Goal: Transaction & Acquisition: Purchase product/service

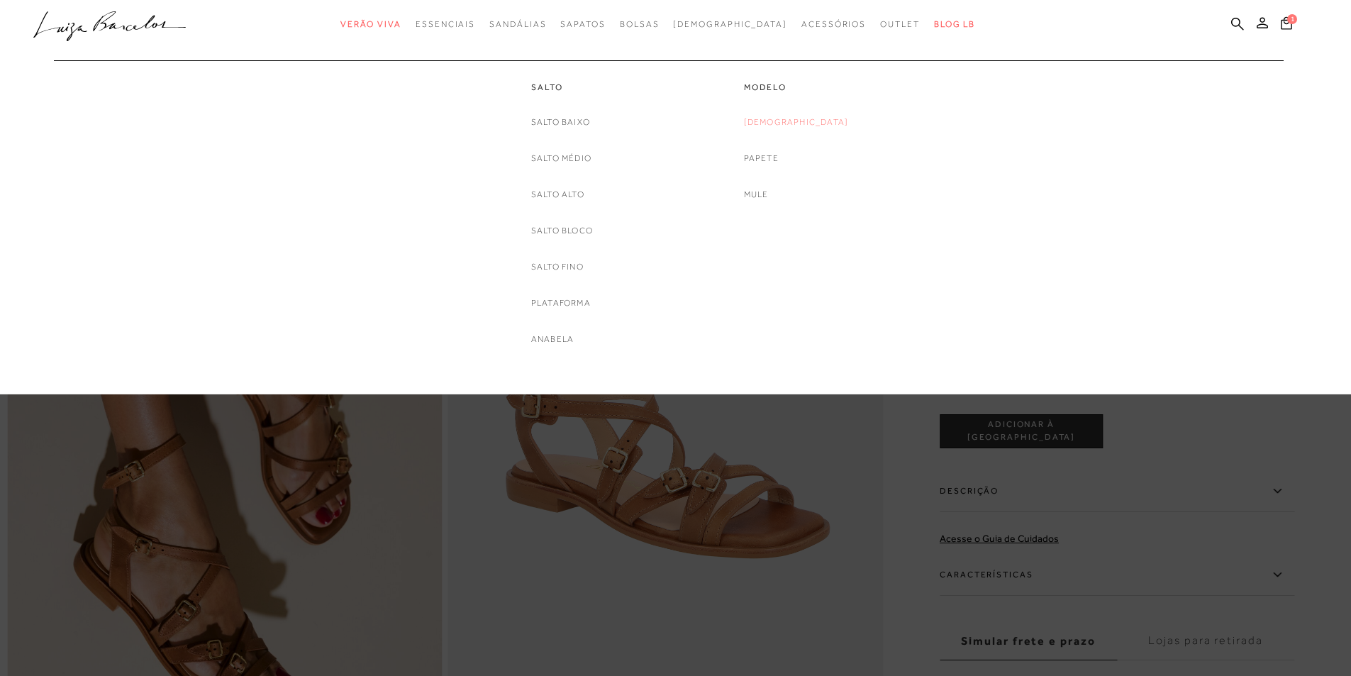
click at [789, 121] on link "[DEMOGRAPHIC_DATA]" at bounding box center [796, 122] width 105 height 15
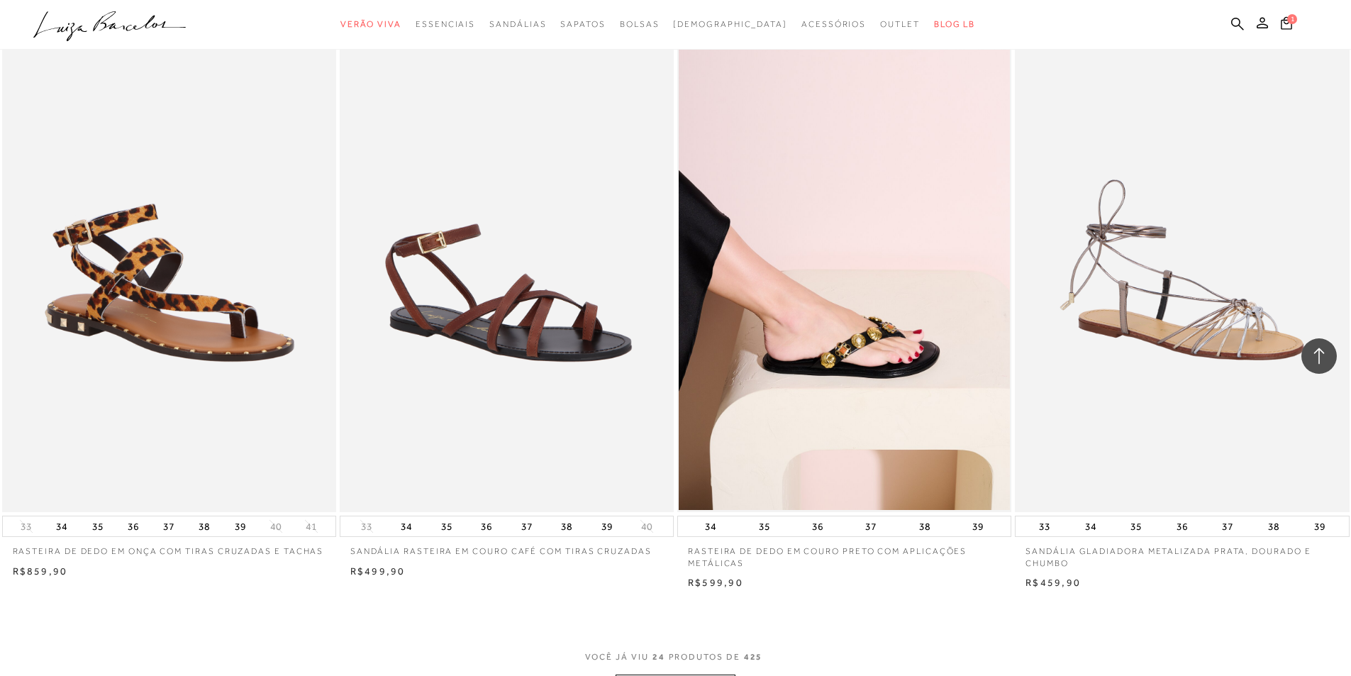
scroll to position [3333, 0]
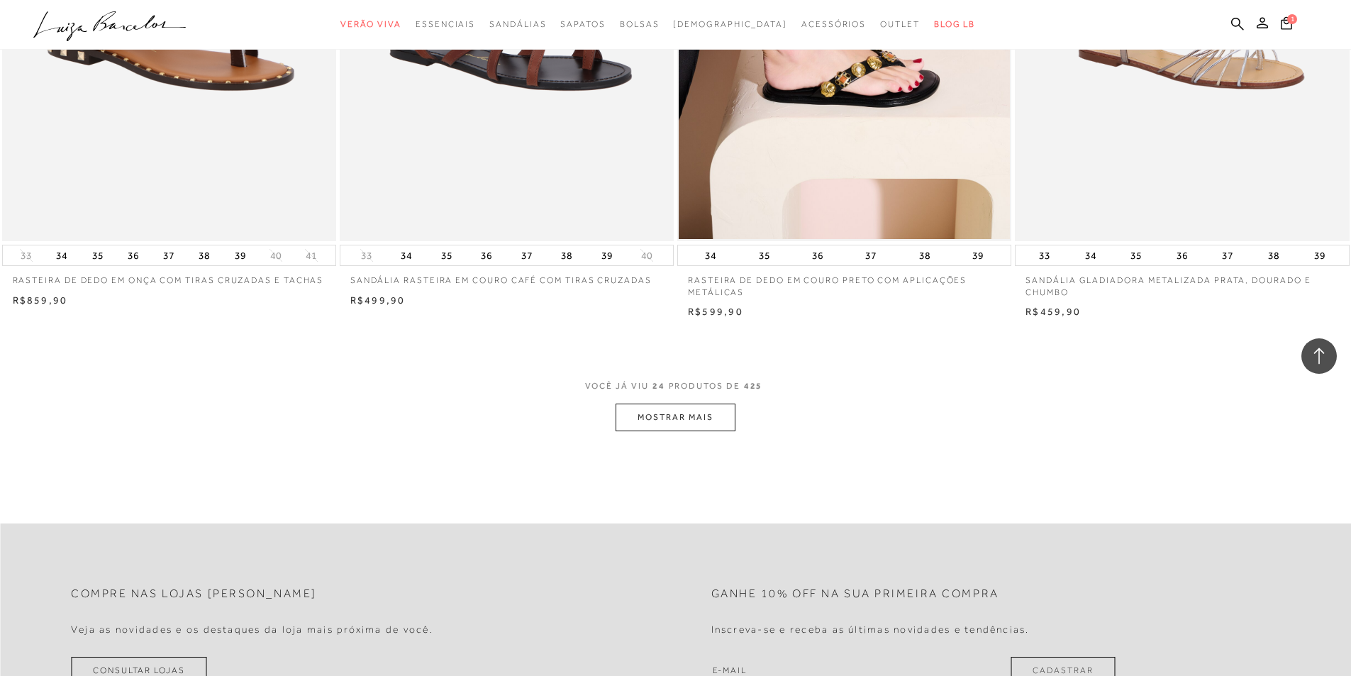
click at [654, 418] on button "MOSTRAR MAIS" at bounding box center [675, 418] width 119 height 28
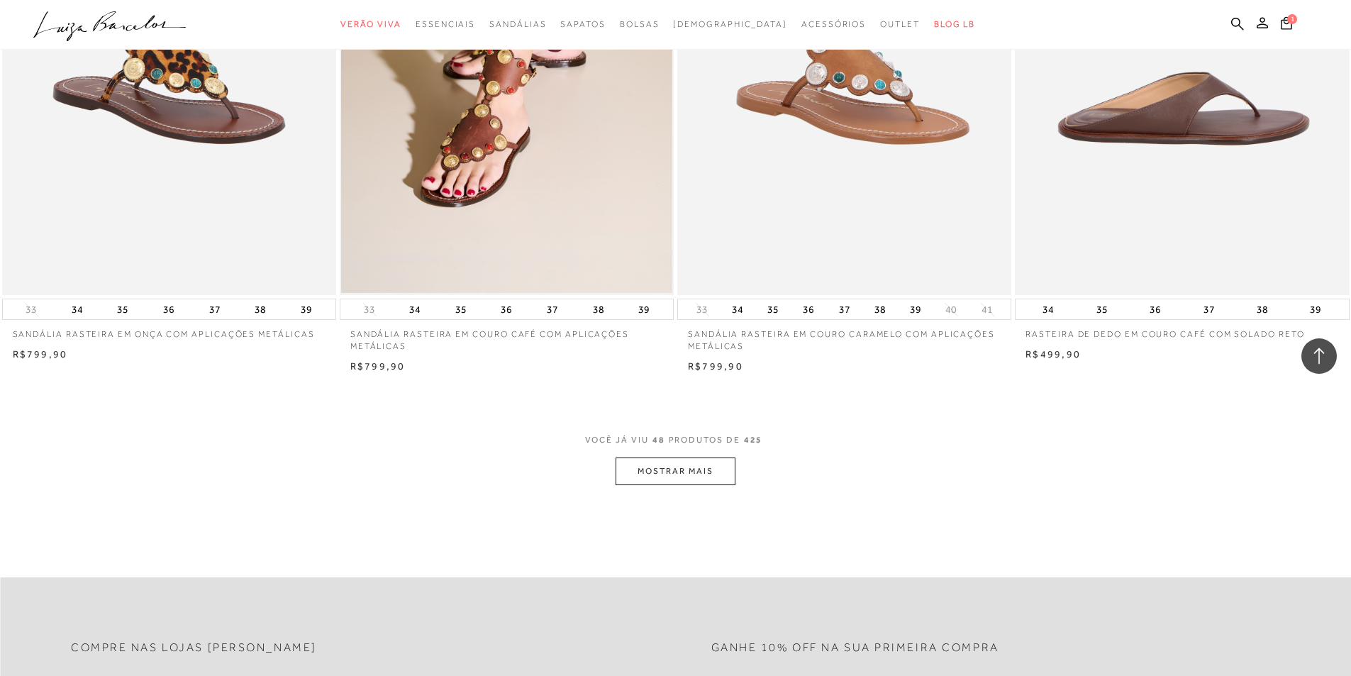
scroll to position [7021, 0]
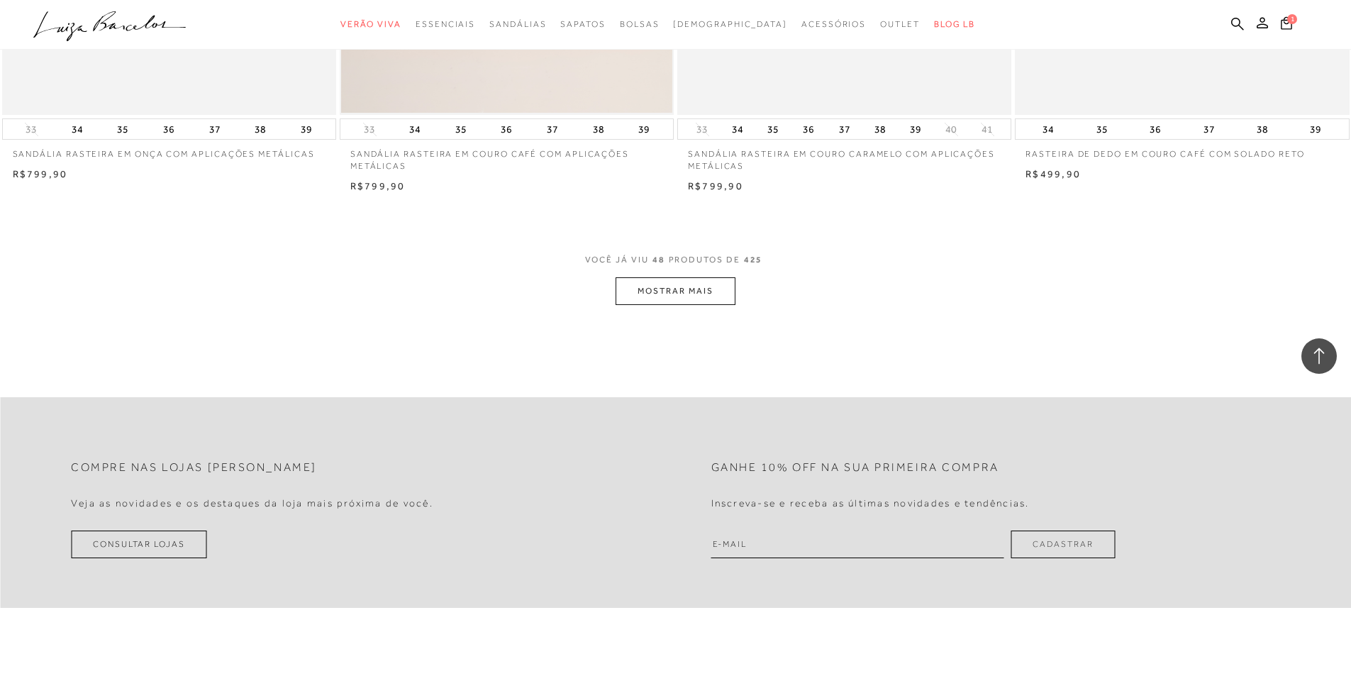
click at [699, 298] on button "MOSTRAR MAIS" at bounding box center [675, 291] width 119 height 28
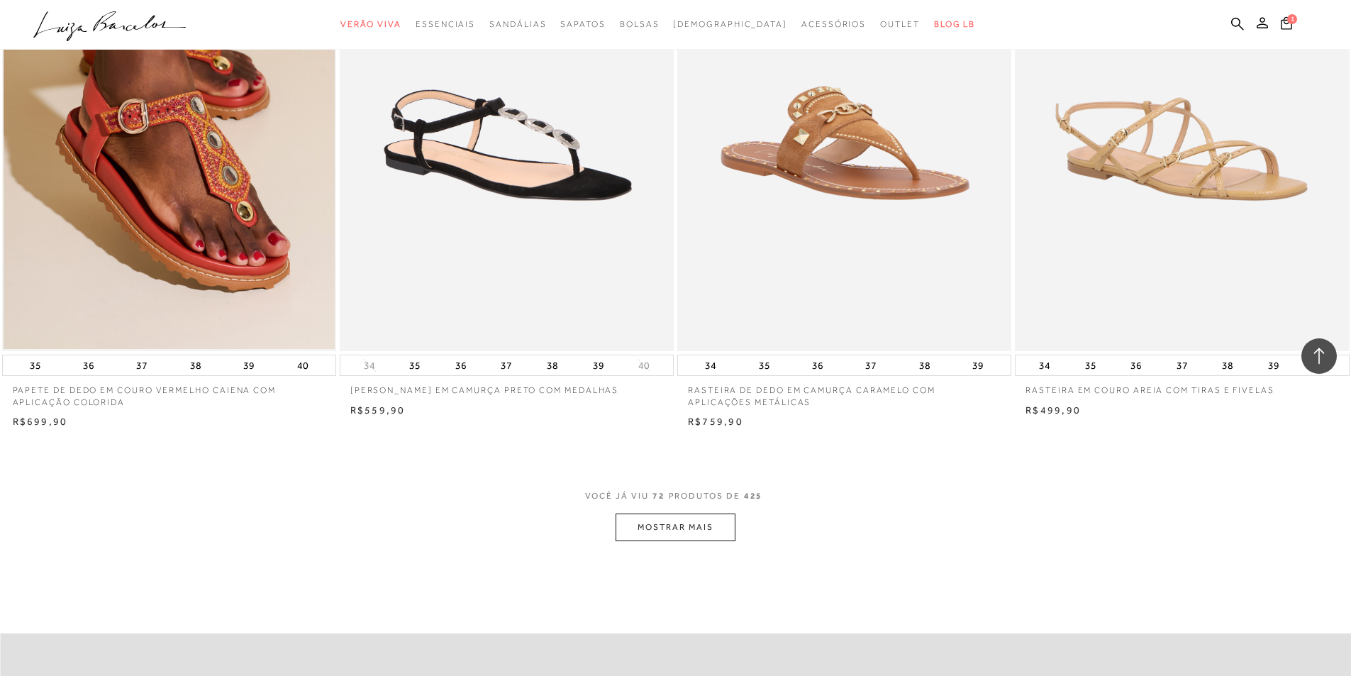
scroll to position [10495, 0]
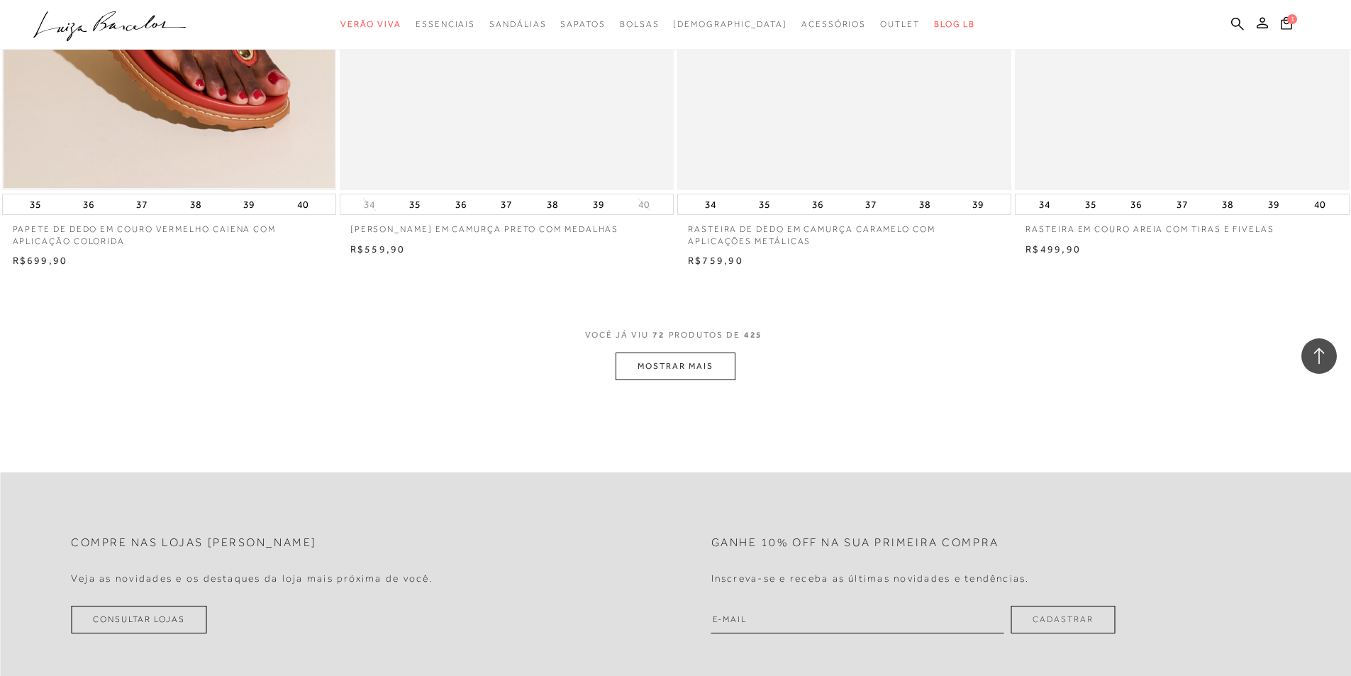
click at [676, 362] on button "MOSTRAR MAIS" at bounding box center [675, 366] width 119 height 28
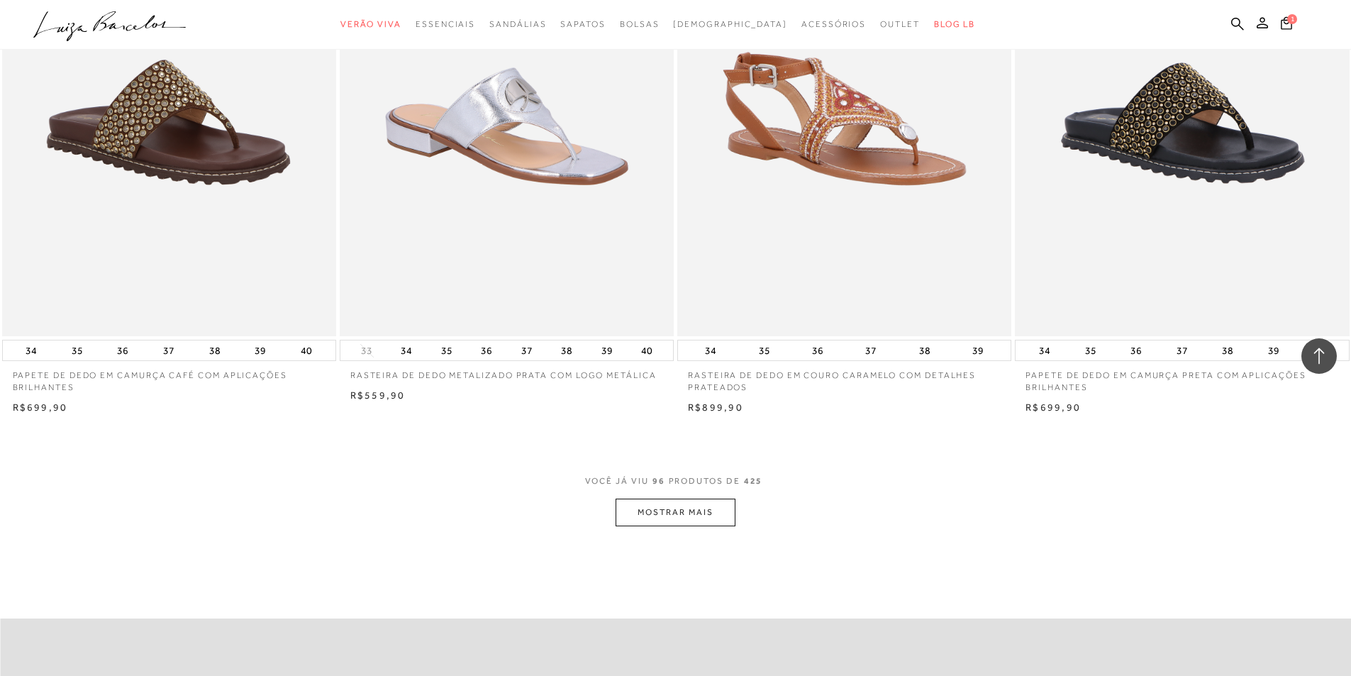
scroll to position [14041, 0]
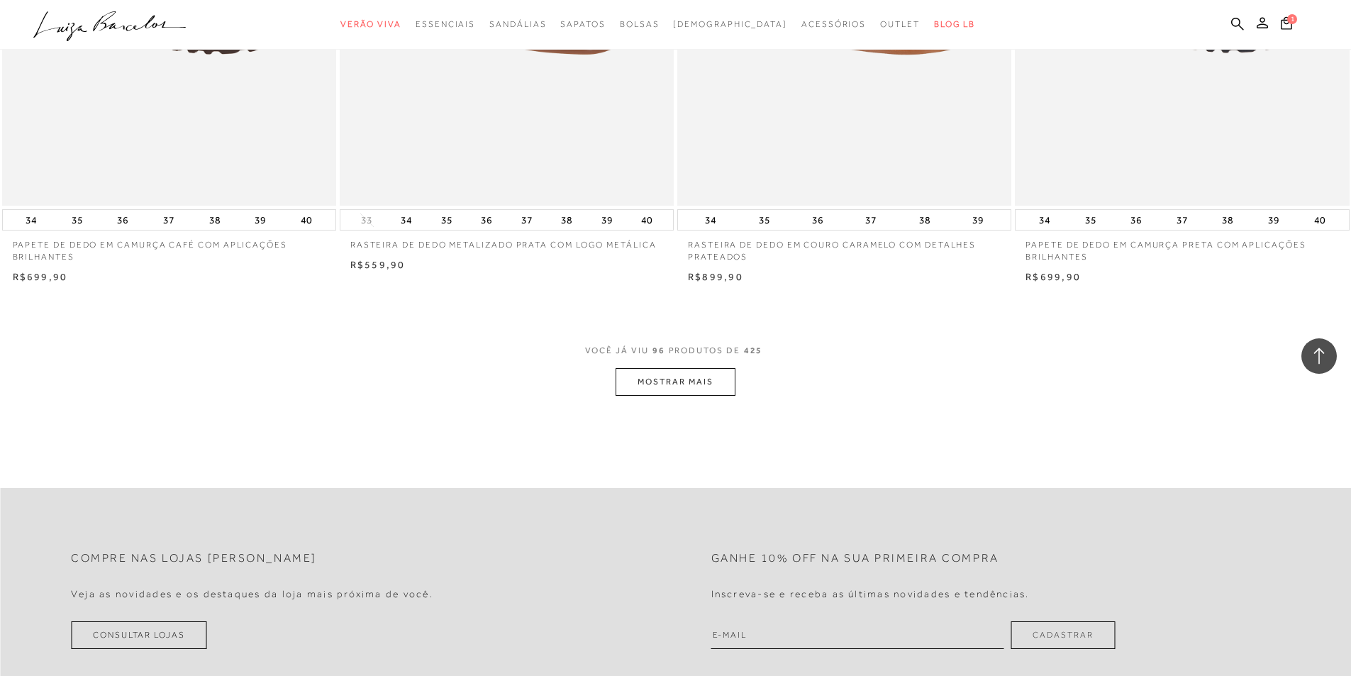
click at [685, 379] on button "MOSTRAR MAIS" at bounding box center [675, 382] width 119 height 28
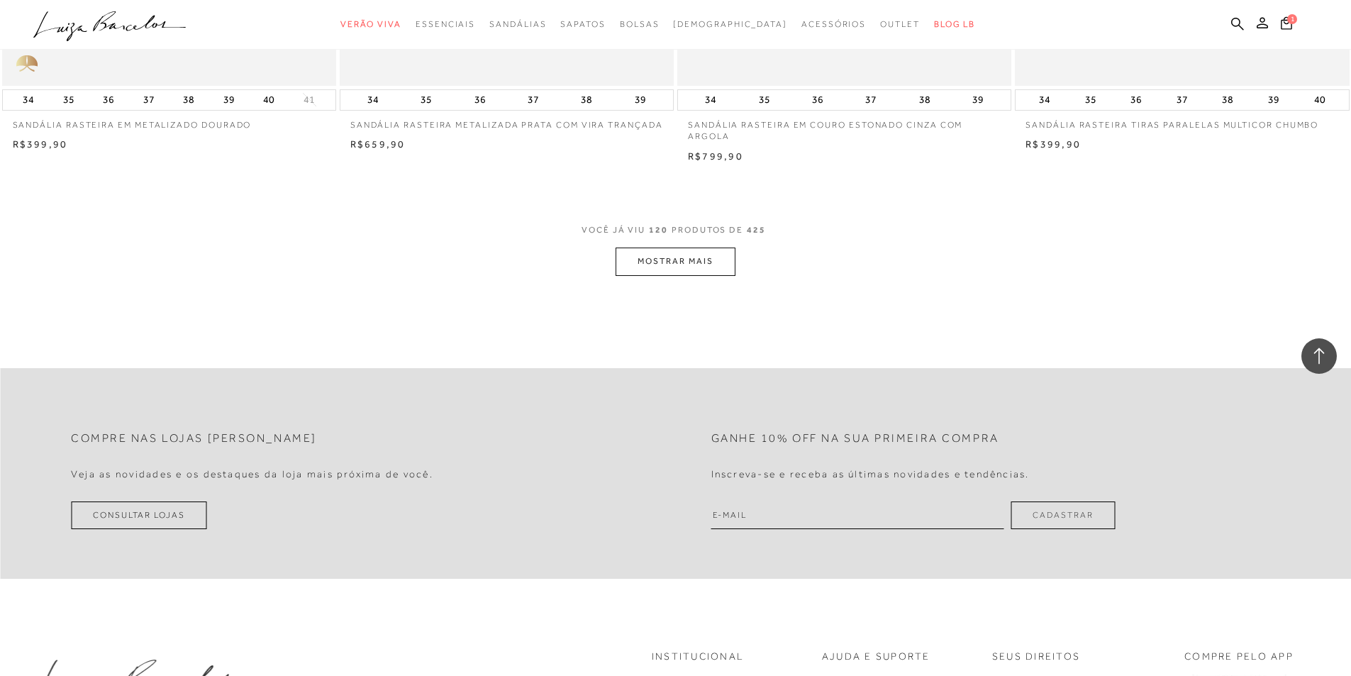
scroll to position [17729, 0]
click at [684, 257] on button "MOSTRAR MAIS" at bounding box center [675, 256] width 119 height 28
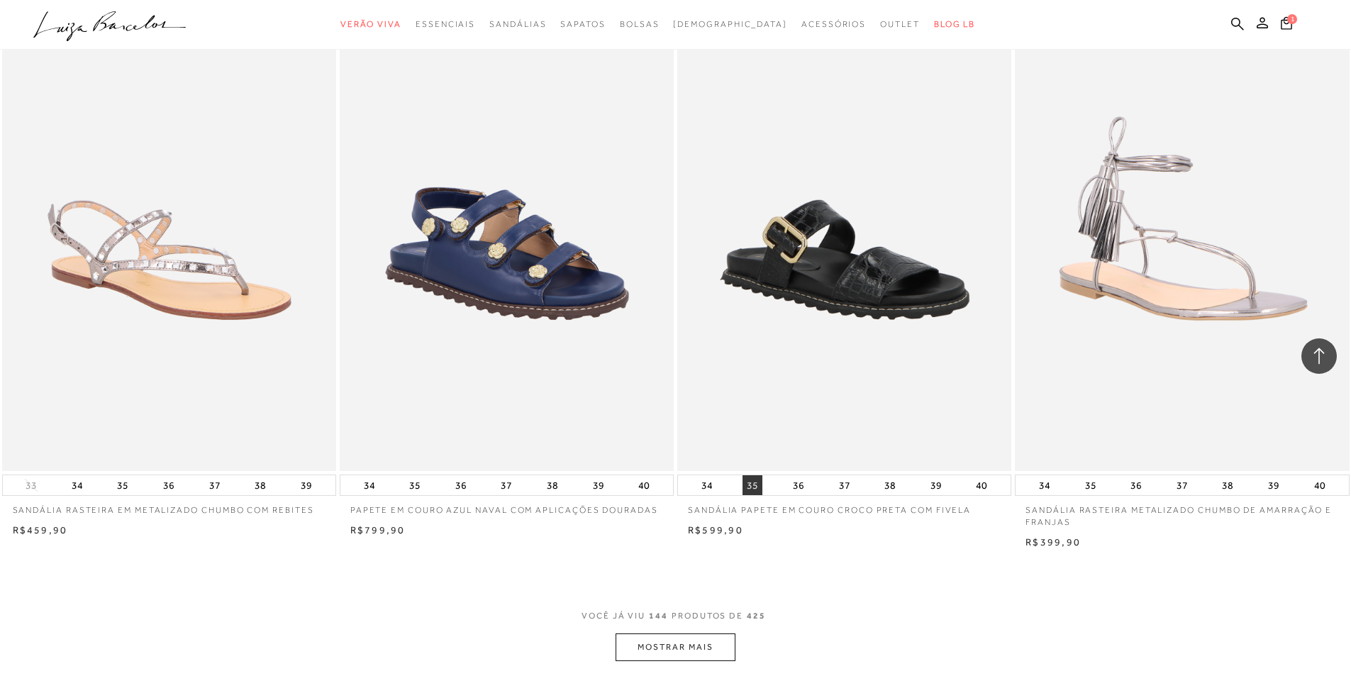
scroll to position [21062, 0]
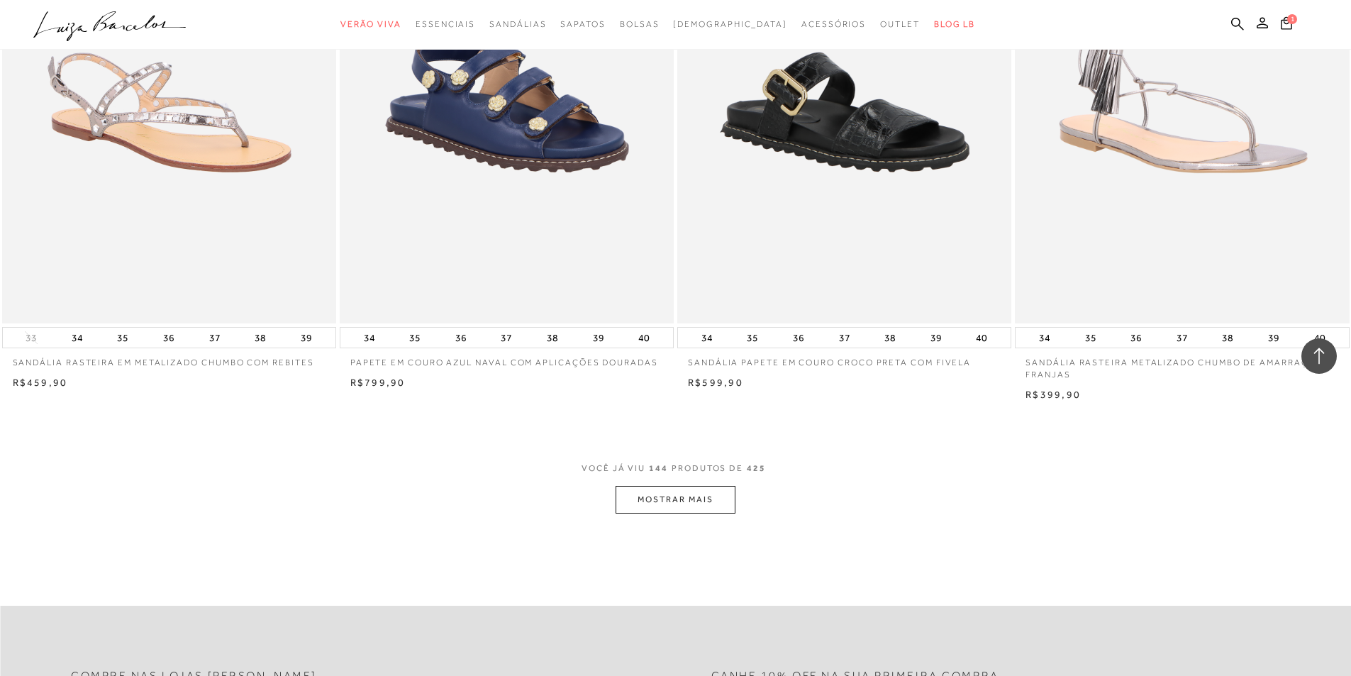
click at [664, 507] on button "MOSTRAR MAIS" at bounding box center [675, 500] width 119 height 28
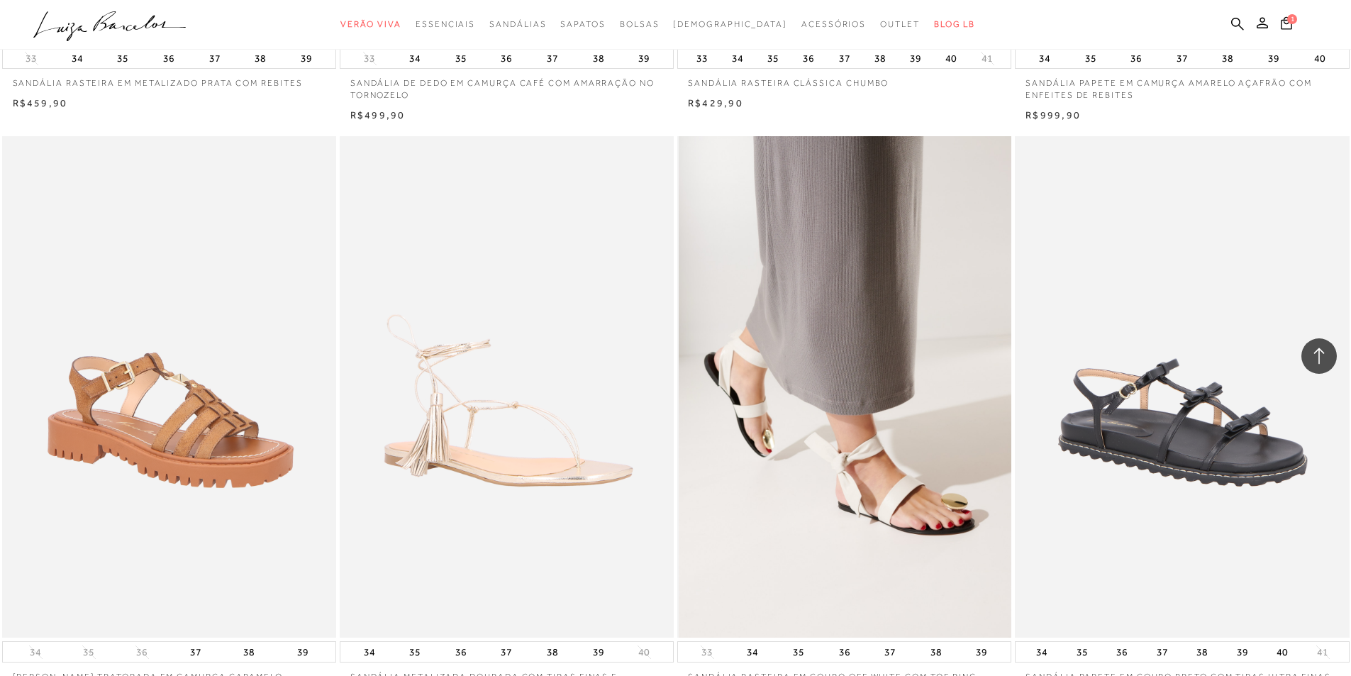
scroll to position [24678, 0]
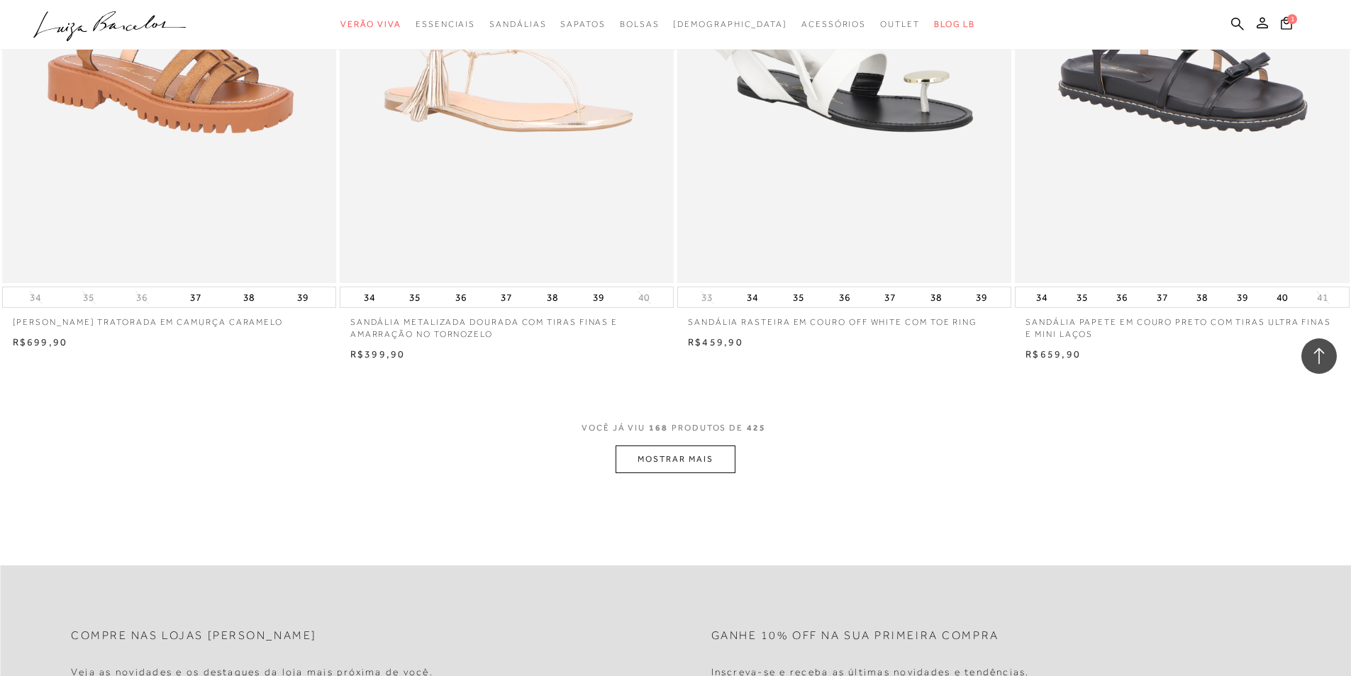
click at [669, 460] on button "MOSTRAR MAIS" at bounding box center [675, 459] width 119 height 28
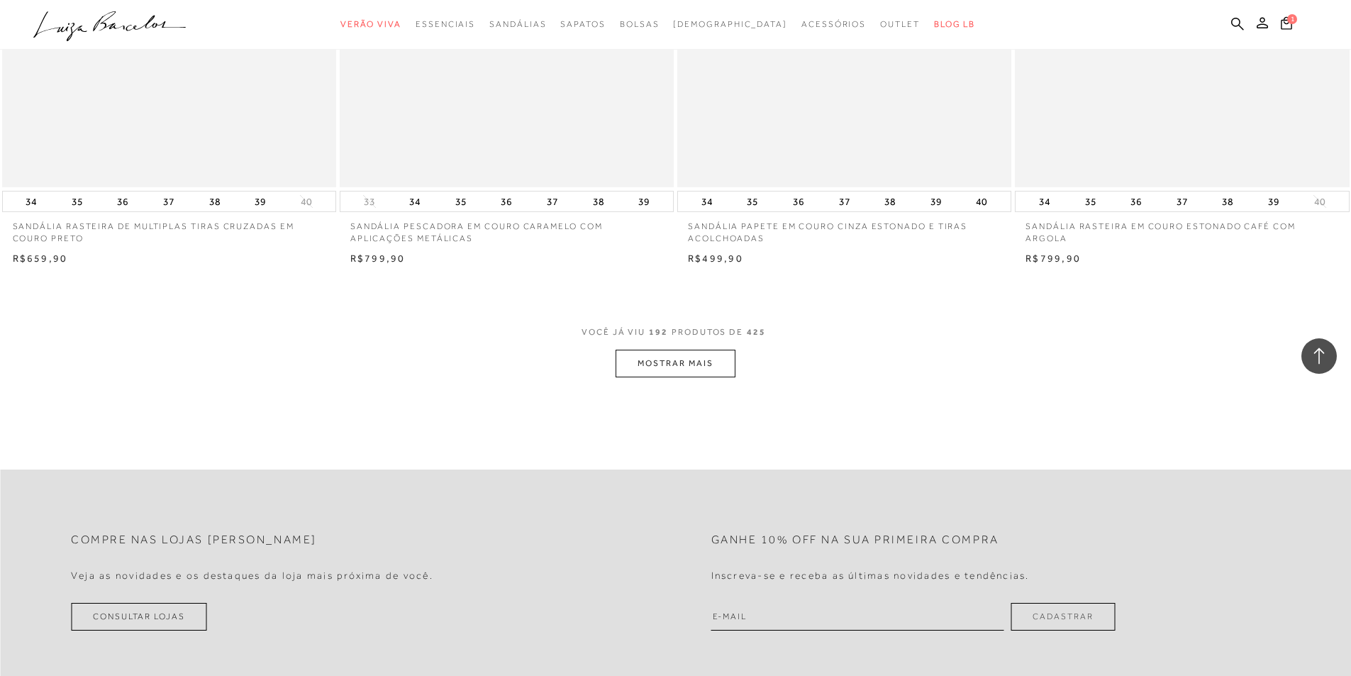
scroll to position [28437, 0]
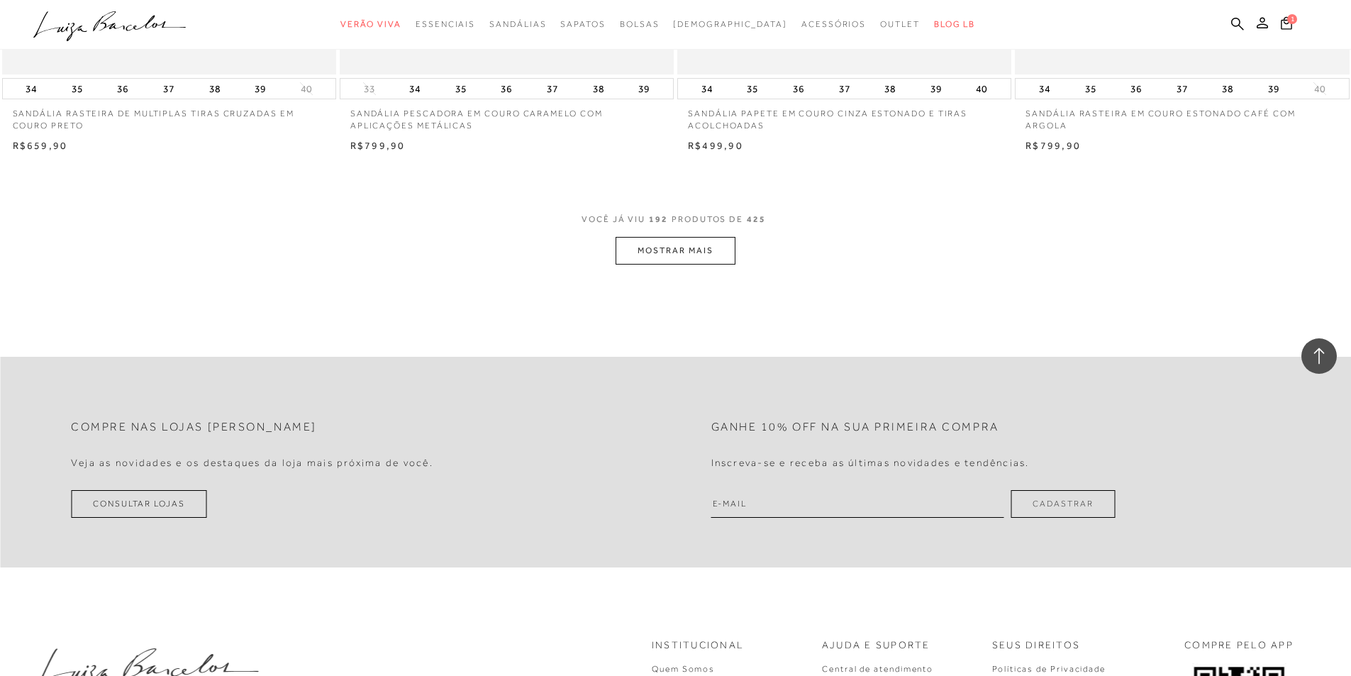
click at [691, 254] on button "MOSTRAR MAIS" at bounding box center [675, 251] width 119 height 28
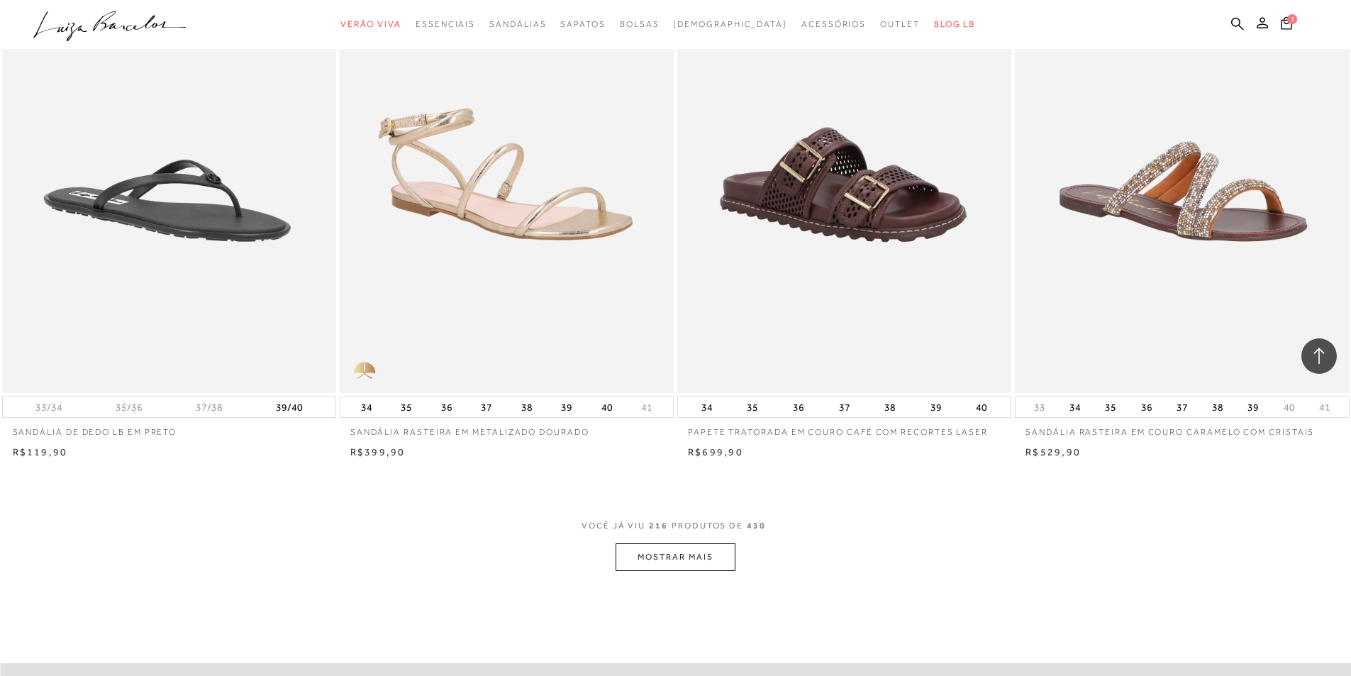
scroll to position [31841, 0]
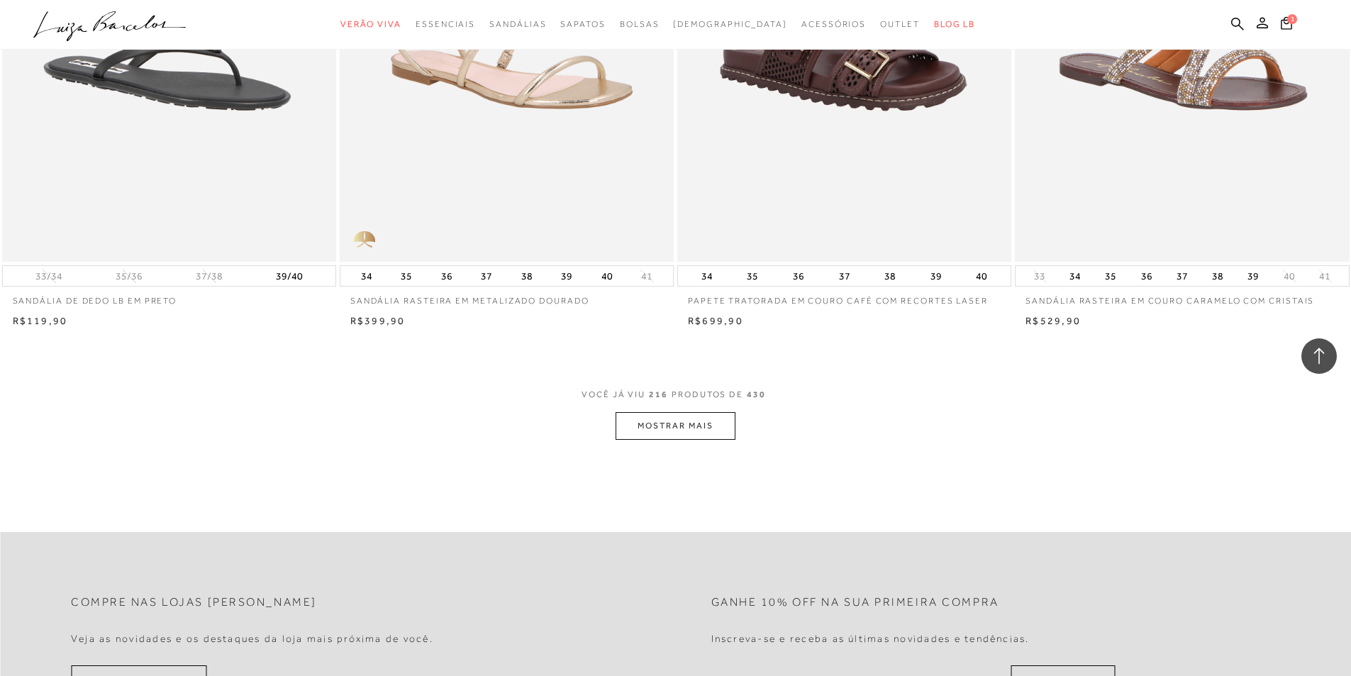
click at [654, 425] on button "MOSTRAR MAIS" at bounding box center [675, 426] width 119 height 28
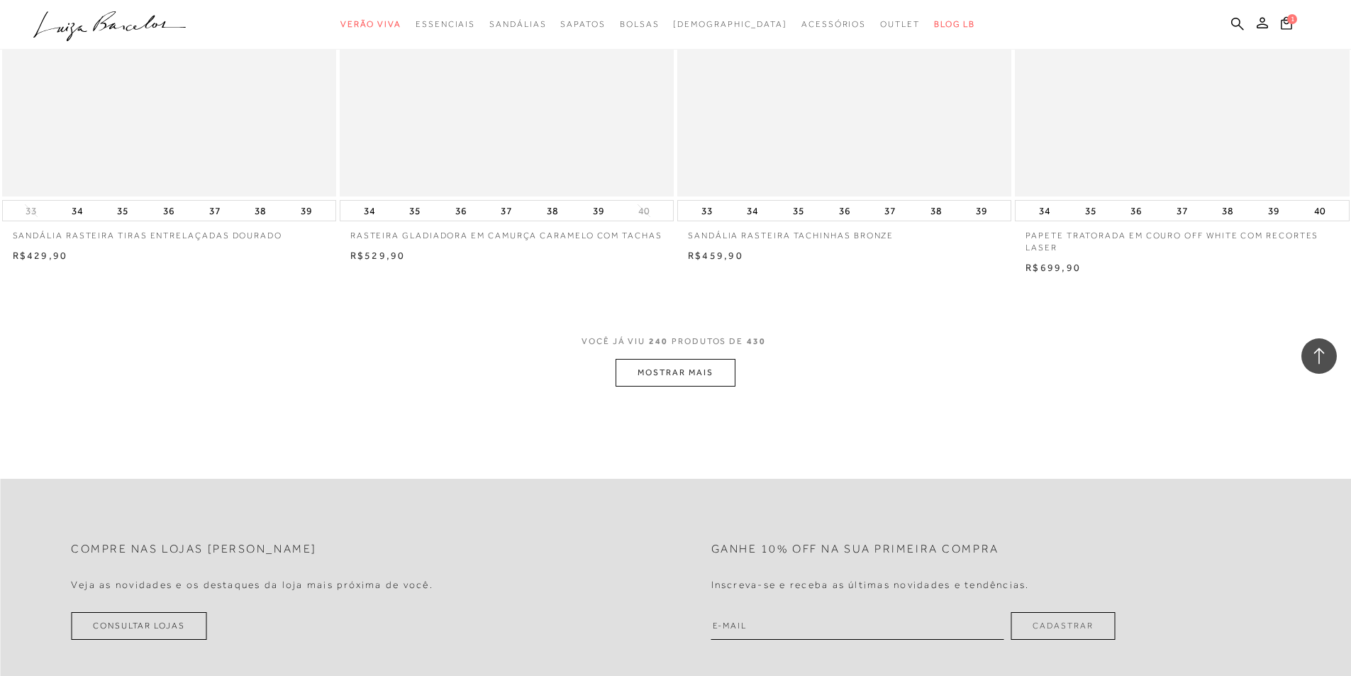
scroll to position [35528, 0]
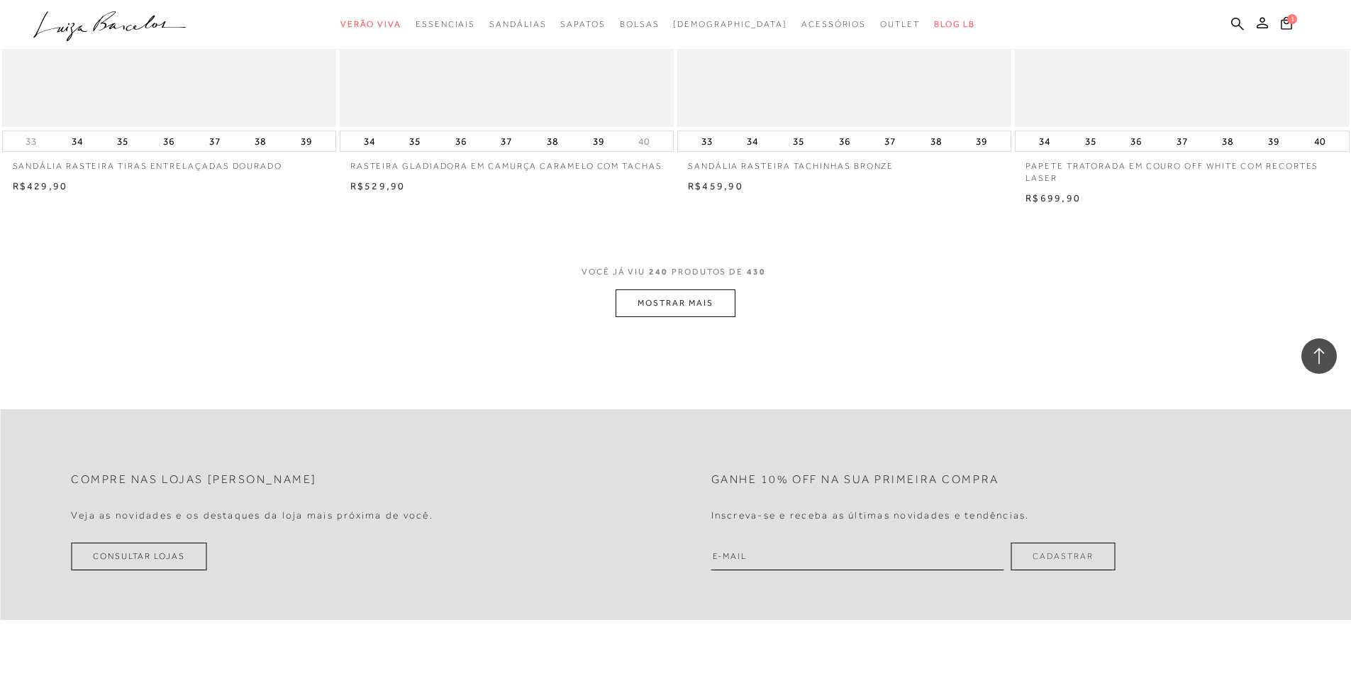
click at [659, 315] on button "MOSTRAR MAIS" at bounding box center [675, 303] width 119 height 28
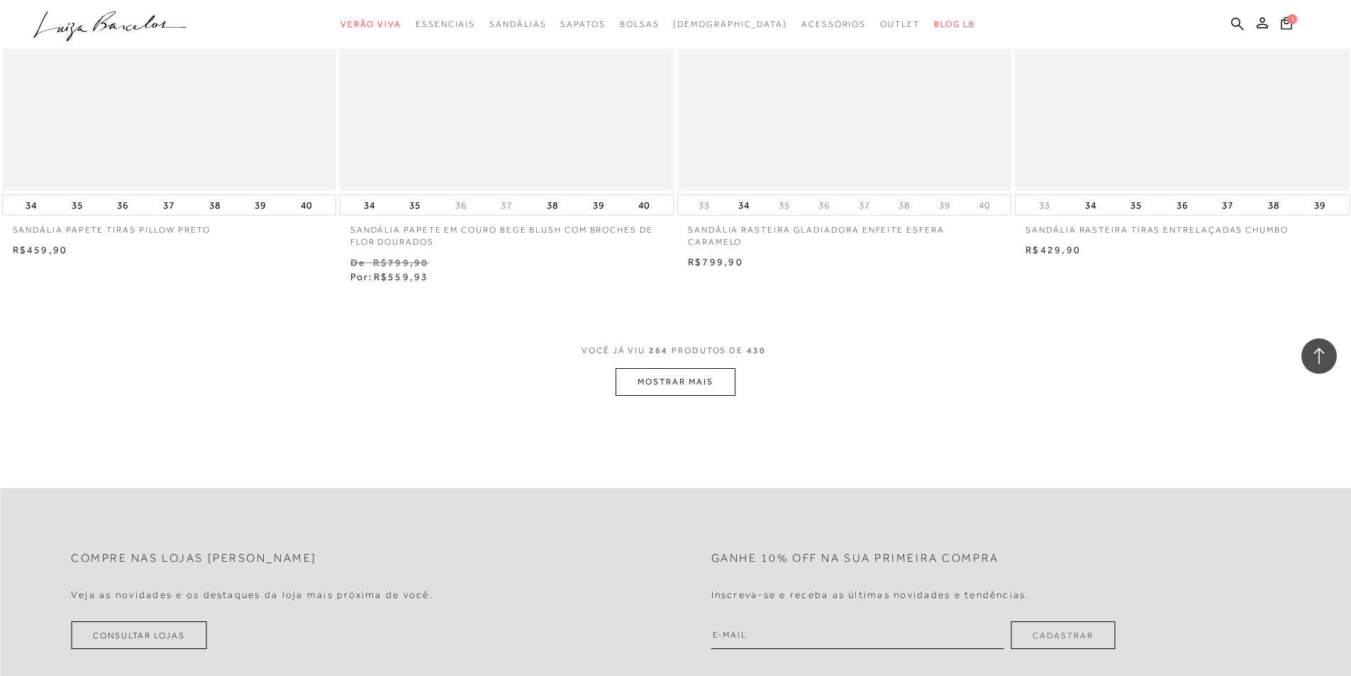
scroll to position [39074, 0]
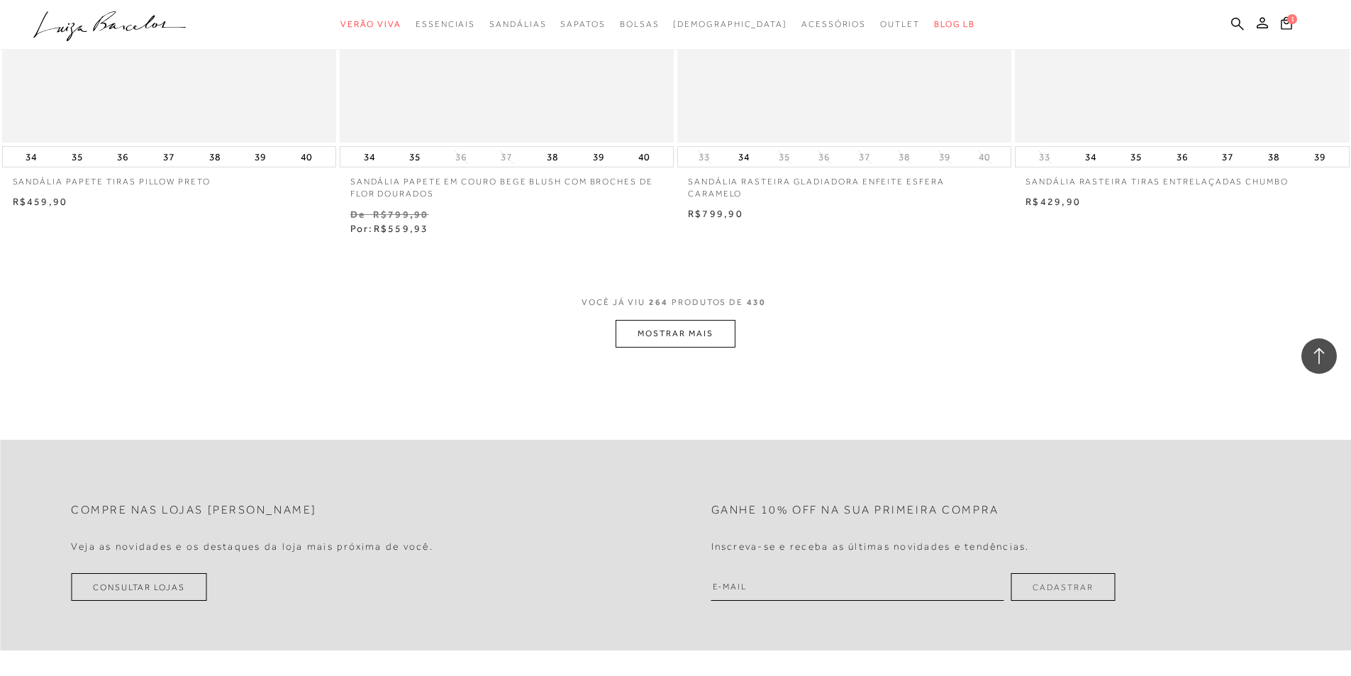
click at [674, 343] on button "MOSTRAR MAIS" at bounding box center [675, 334] width 119 height 28
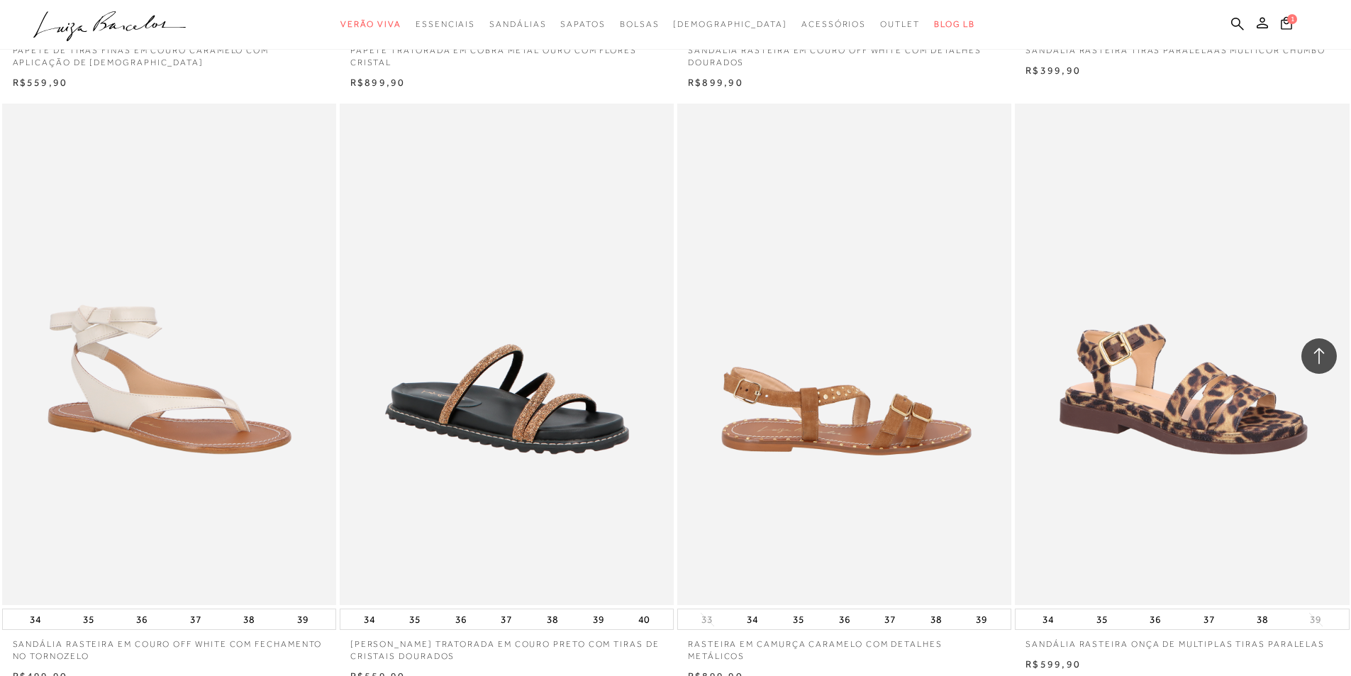
scroll to position [42620, 0]
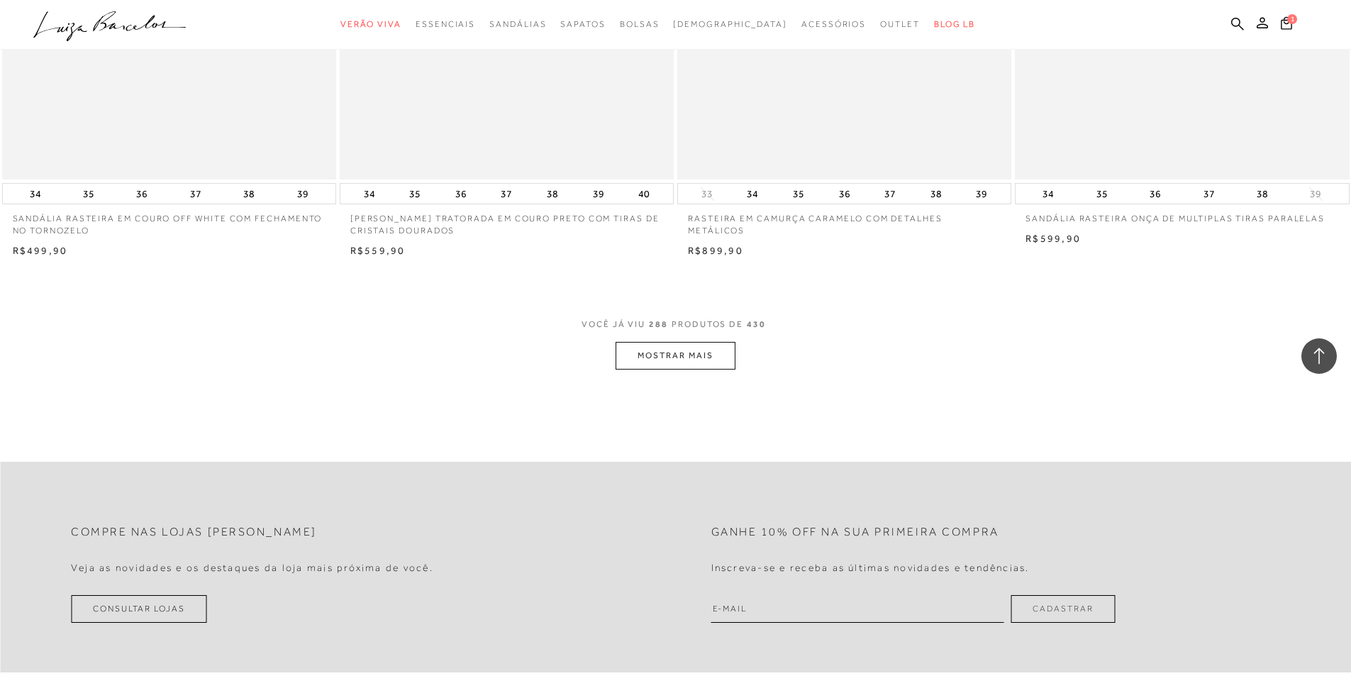
click at [674, 368] on button "MOSTRAR MAIS" at bounding box center [675, 356] width 119 height 28
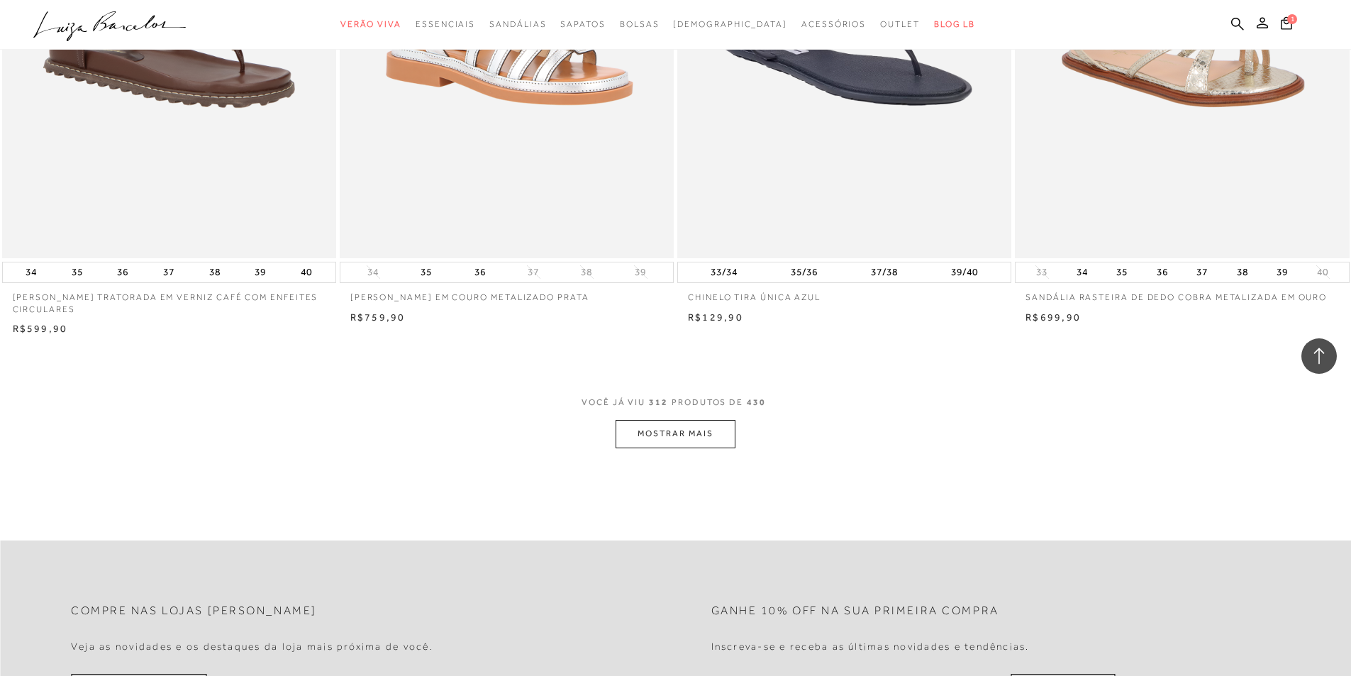
scroll to position [46095, 0]
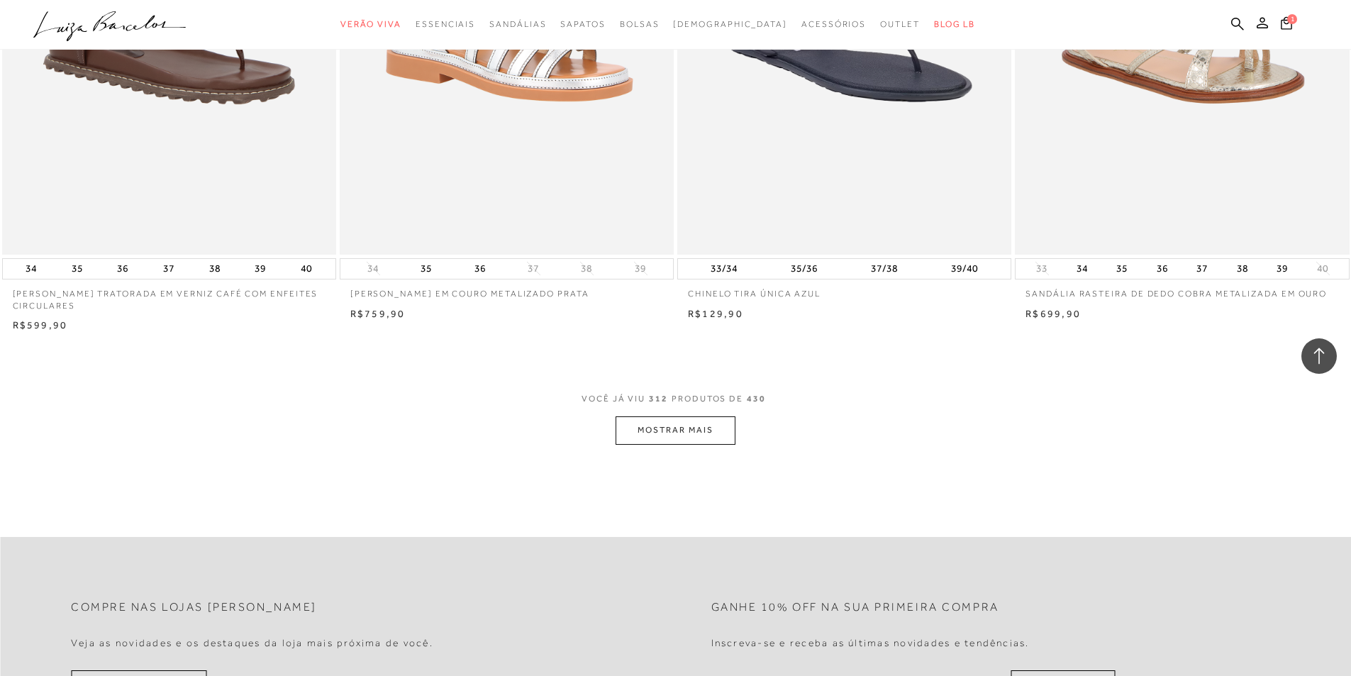
click at [681, 440] on button "MOSTRAR MAIS" at bounding box center [675, 430] width 119 height 28
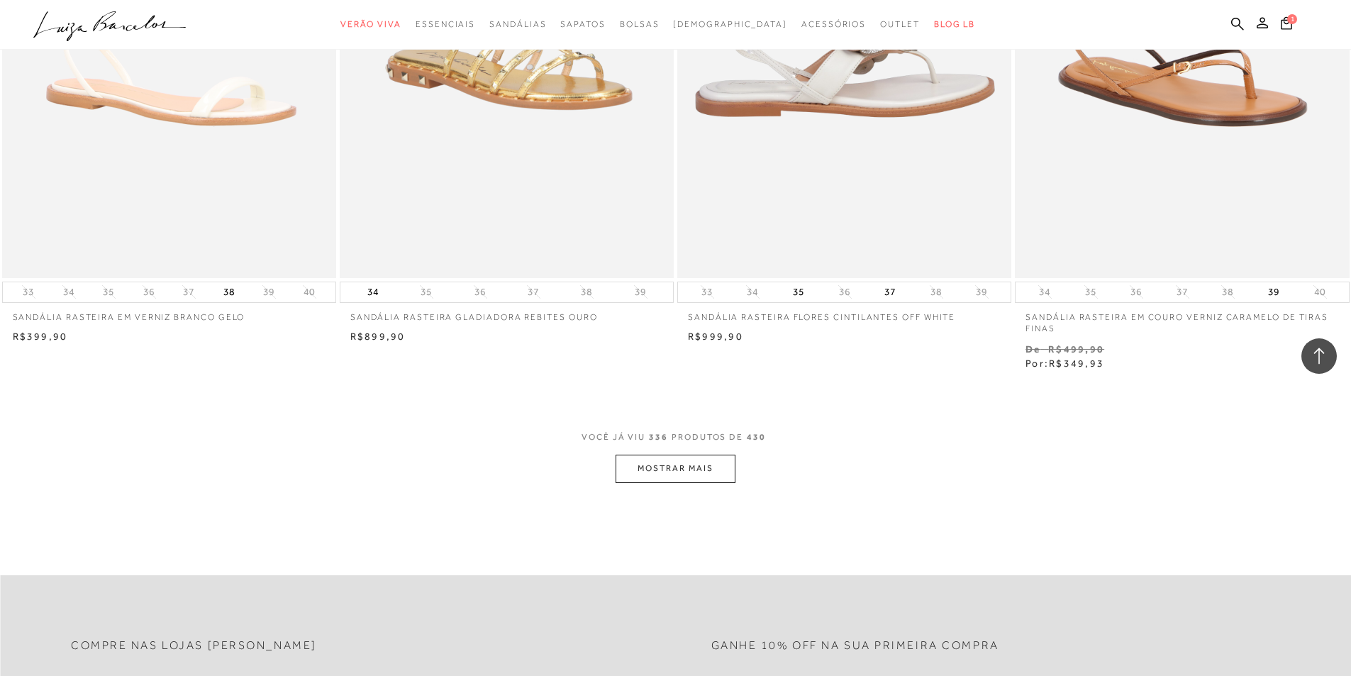
scroll to position [49711, 0]
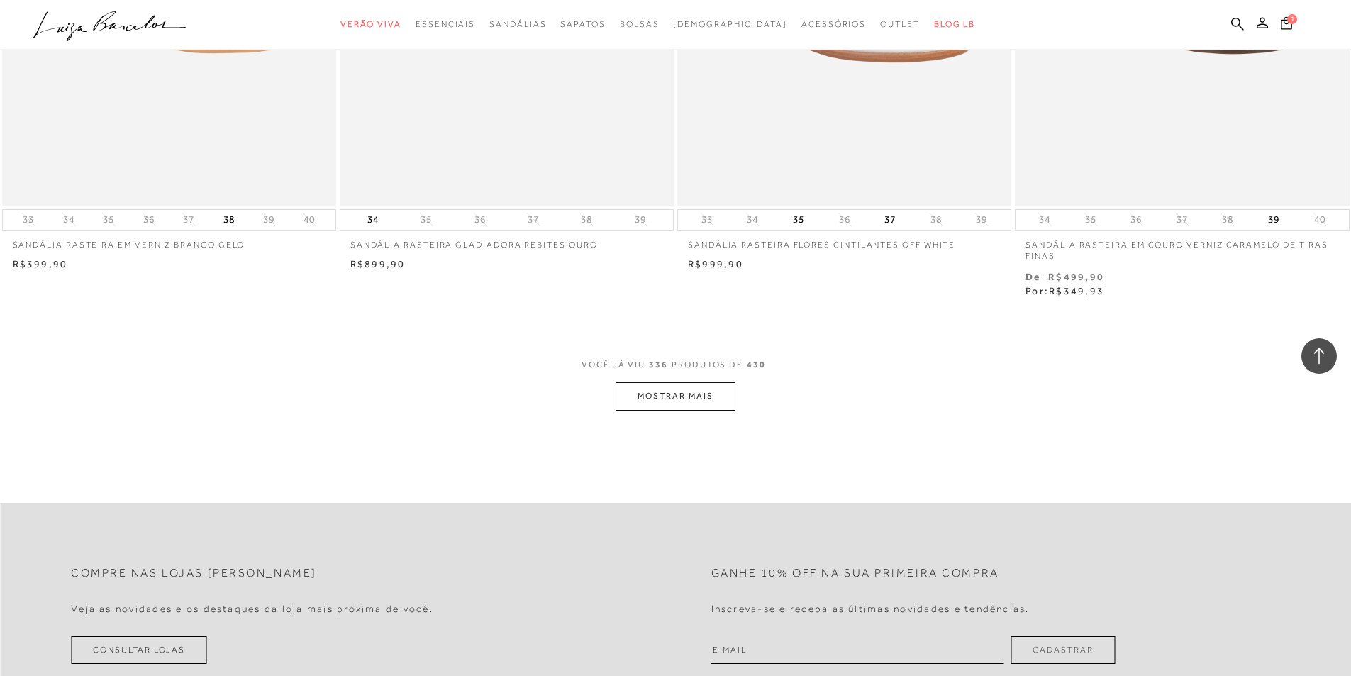
click at [676, 410] on button "MOSTRAR MAIS" at bounding box center [675, 396] width 119 height 28
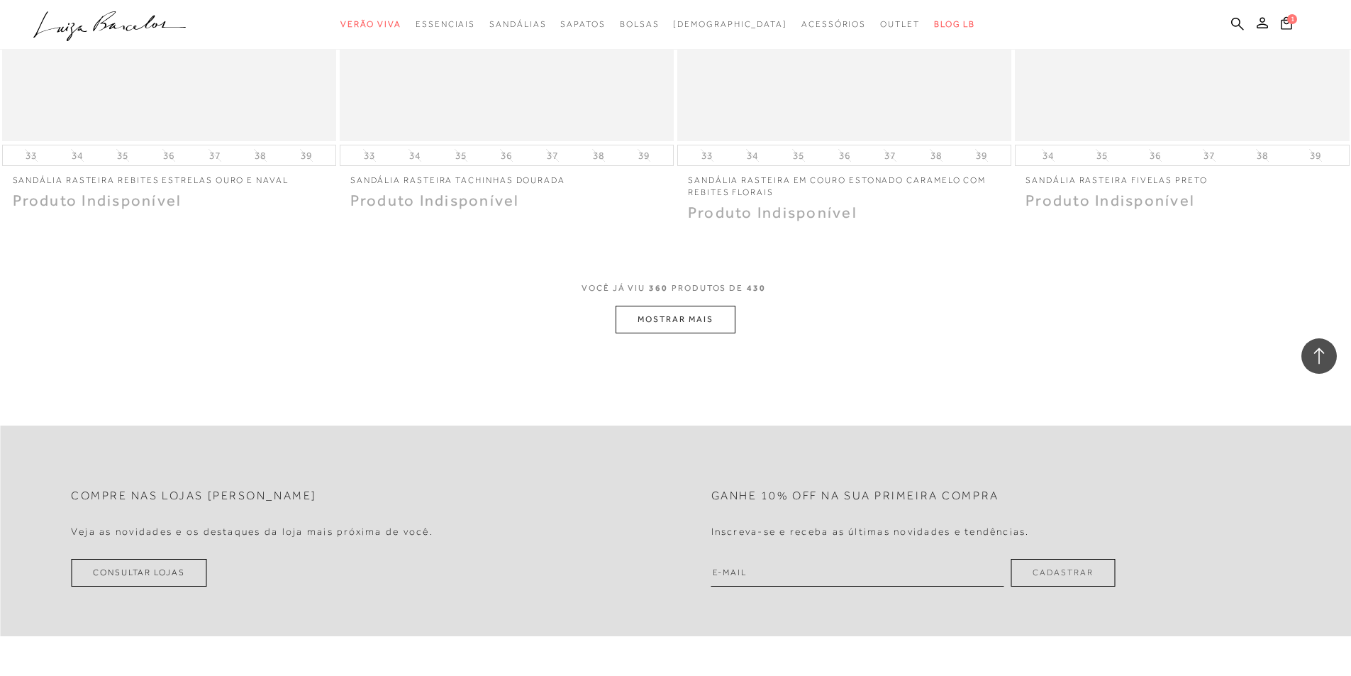
scroll to position [53399, 0]
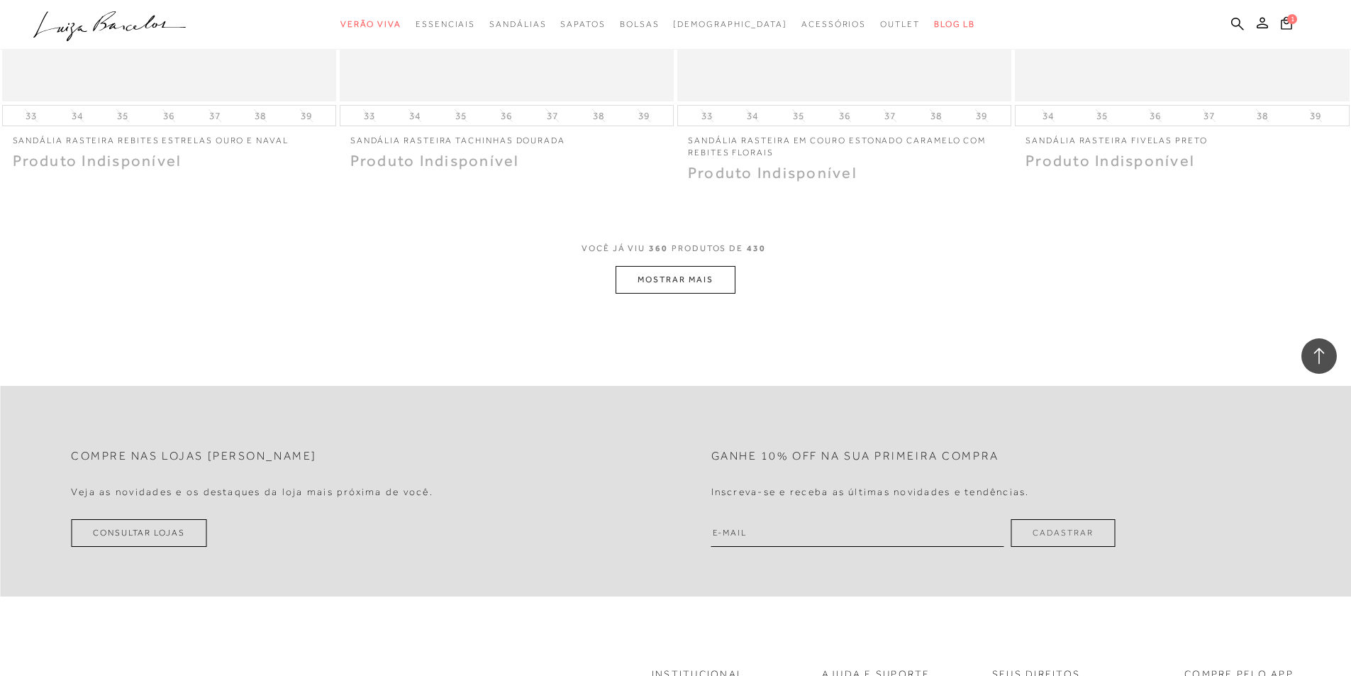
click at [686, 294] on button "MOSTRAR MAIS" at bounding box center [675, 280] width 119 height 28
